Goal: Transaction & Acquisition: Book appointment/travel/reservation

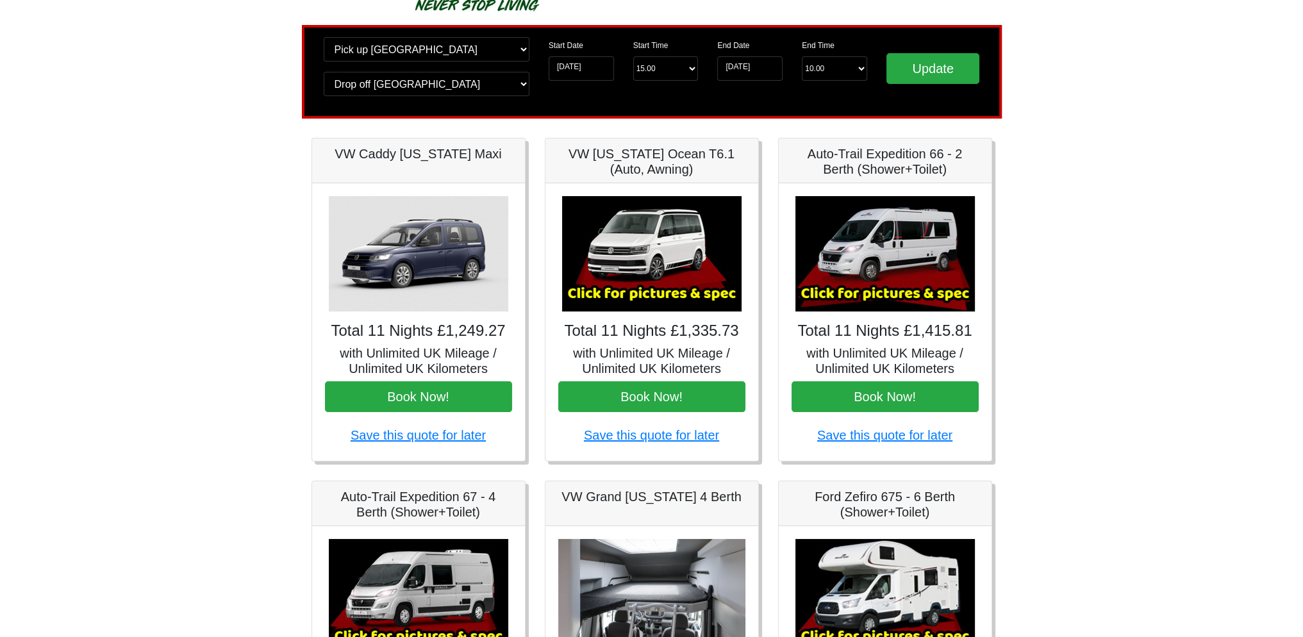
scroll to position [72, 0]
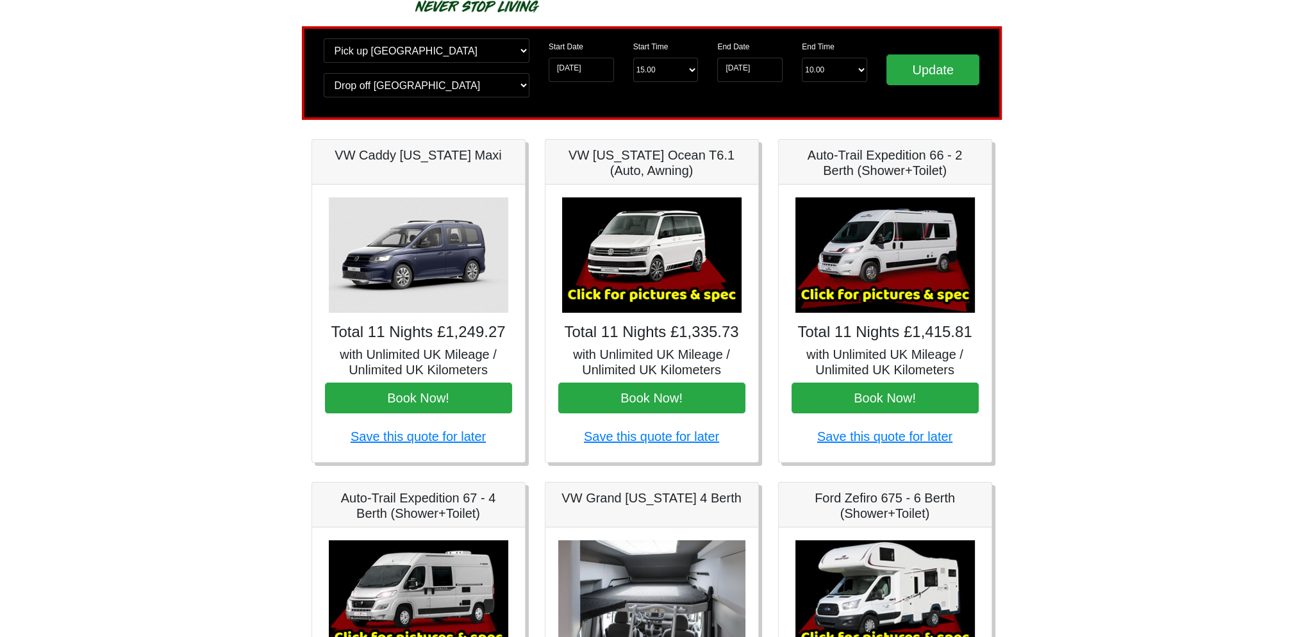
click at [396, 246] on img at bounding box center [418, 254] width 179 height 115
click at [396, 336] on h4 "Total 11 Nights £1,249.27" at bounding box center [418, 332] width 187 height 19
click at [451, 251] on img at bounding box center [418, 254] width 179 height 115
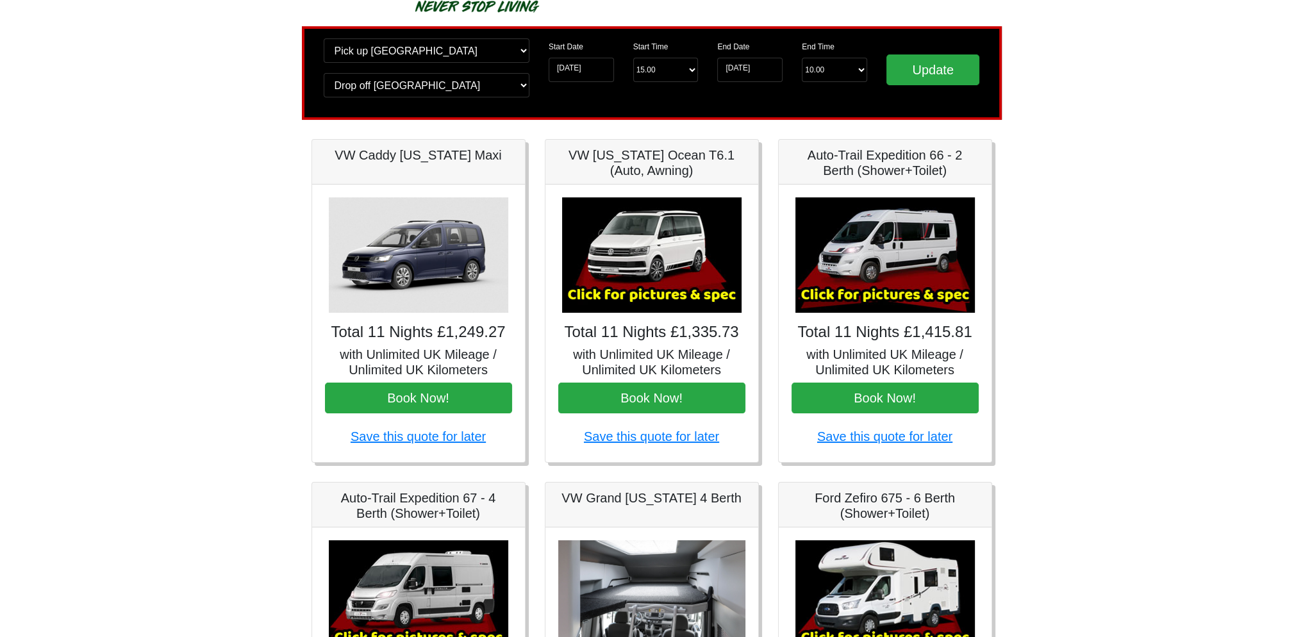
click at [410, 160] on h5 "VW Caddy [US_STATE] Maxi" at bounding box center [418, 154] width 187 height 15
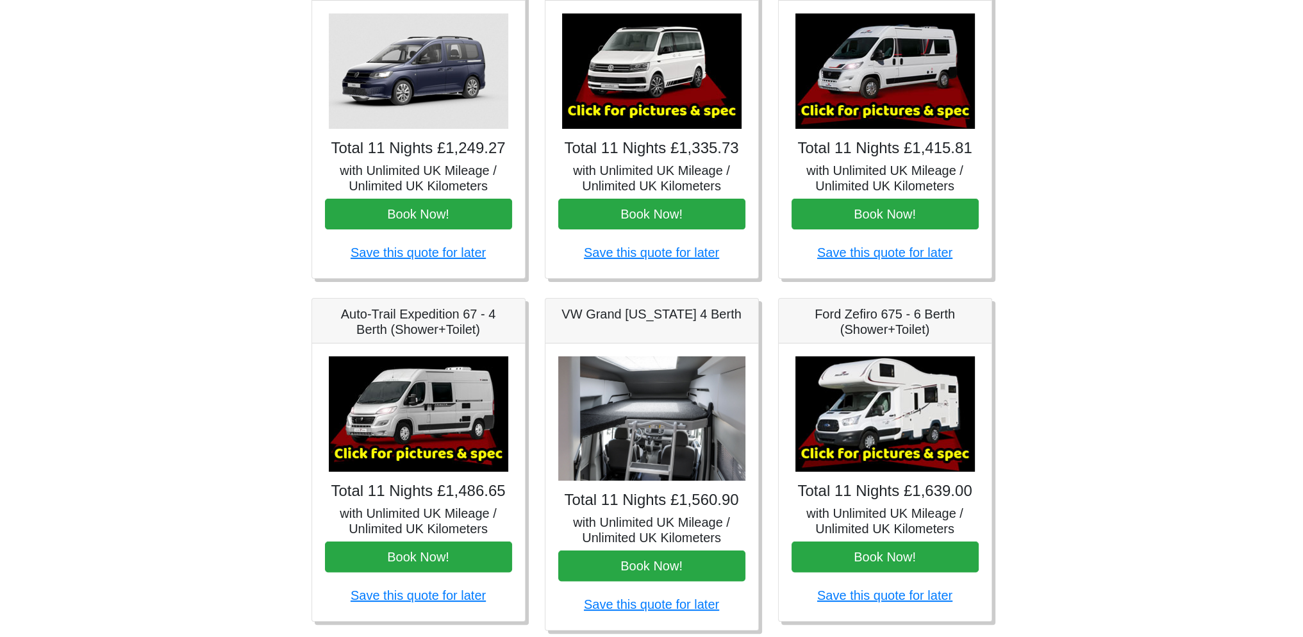
scroll to position [258, 0]
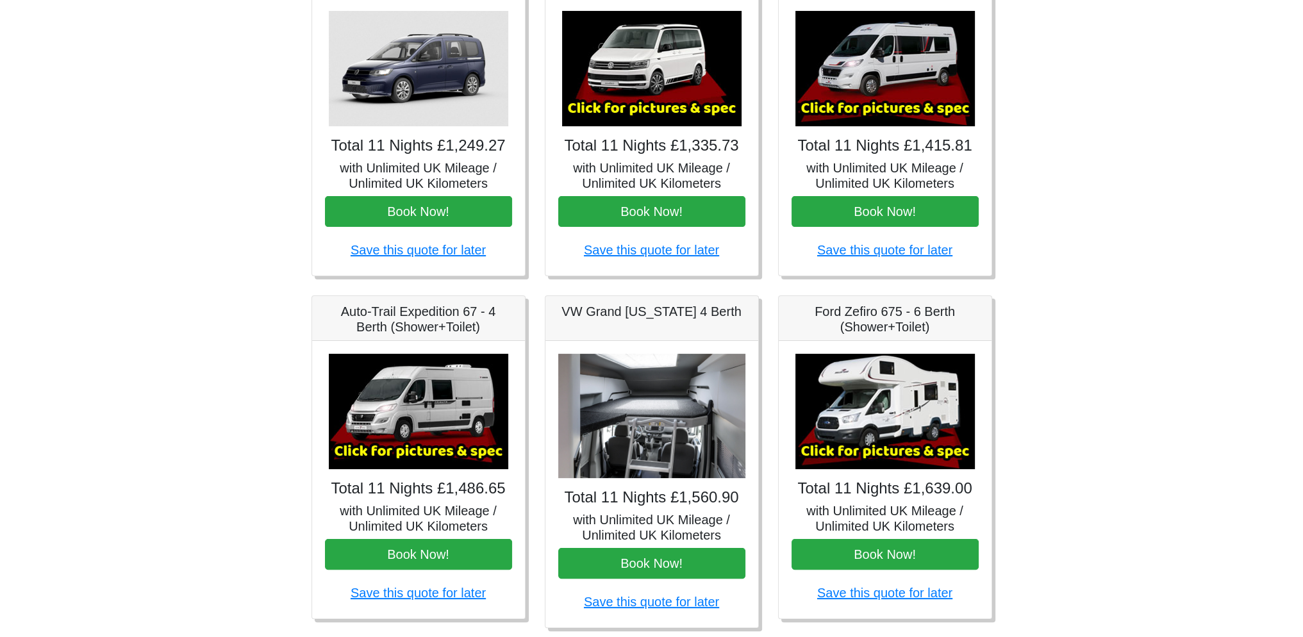
click at [631, 422] on img at bounding box center [651, 416] width 187 height 125
click at [420, 442] on img at bounding box center [418, 411] width 179 height 115
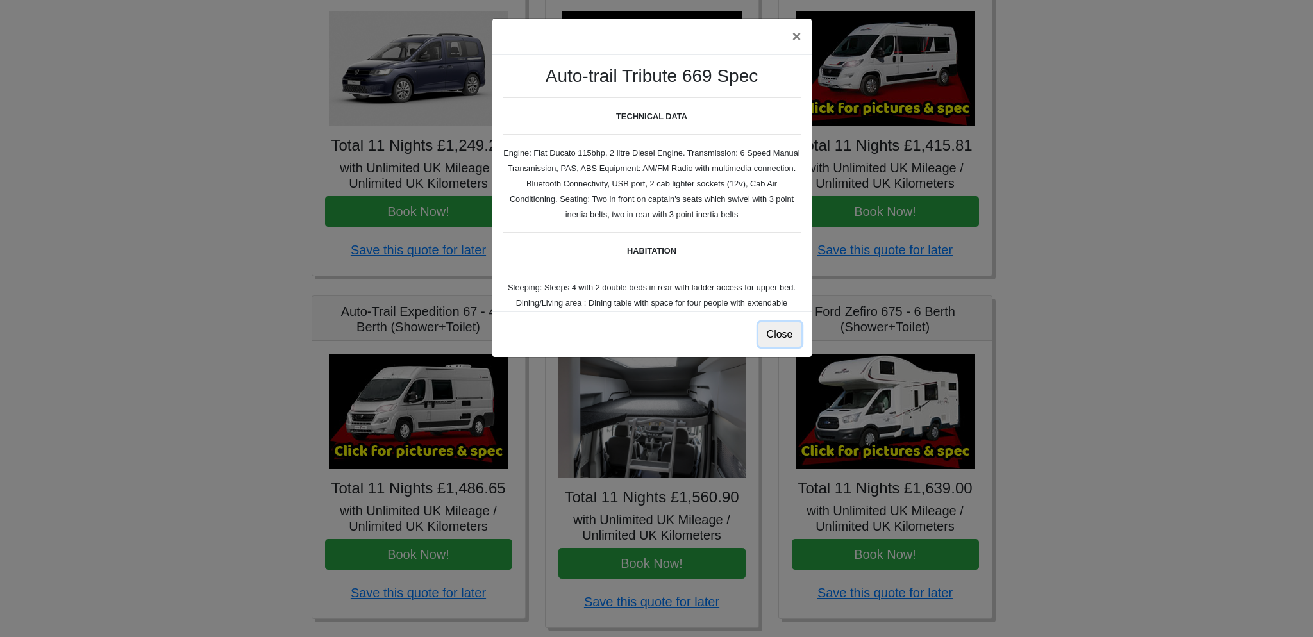
click at [779, 330] on button "Close" at bounding box center [779, 334] width 43 height 24
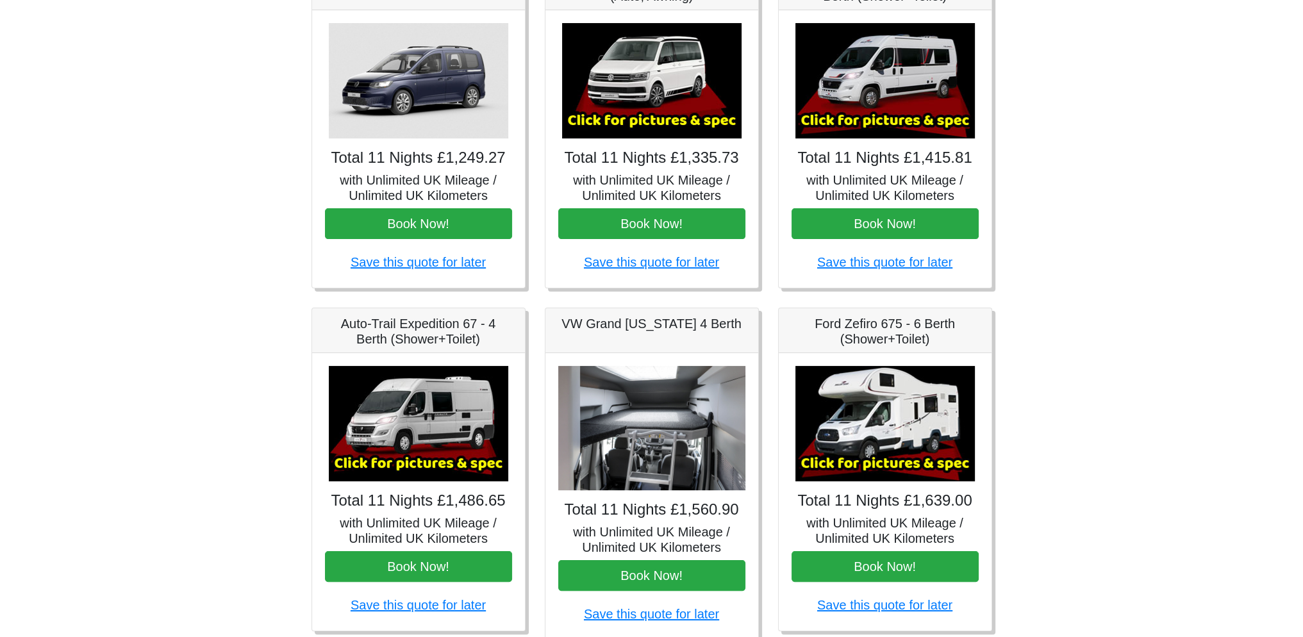
scroll to position [256, 0]
